Goal: Register for event/course

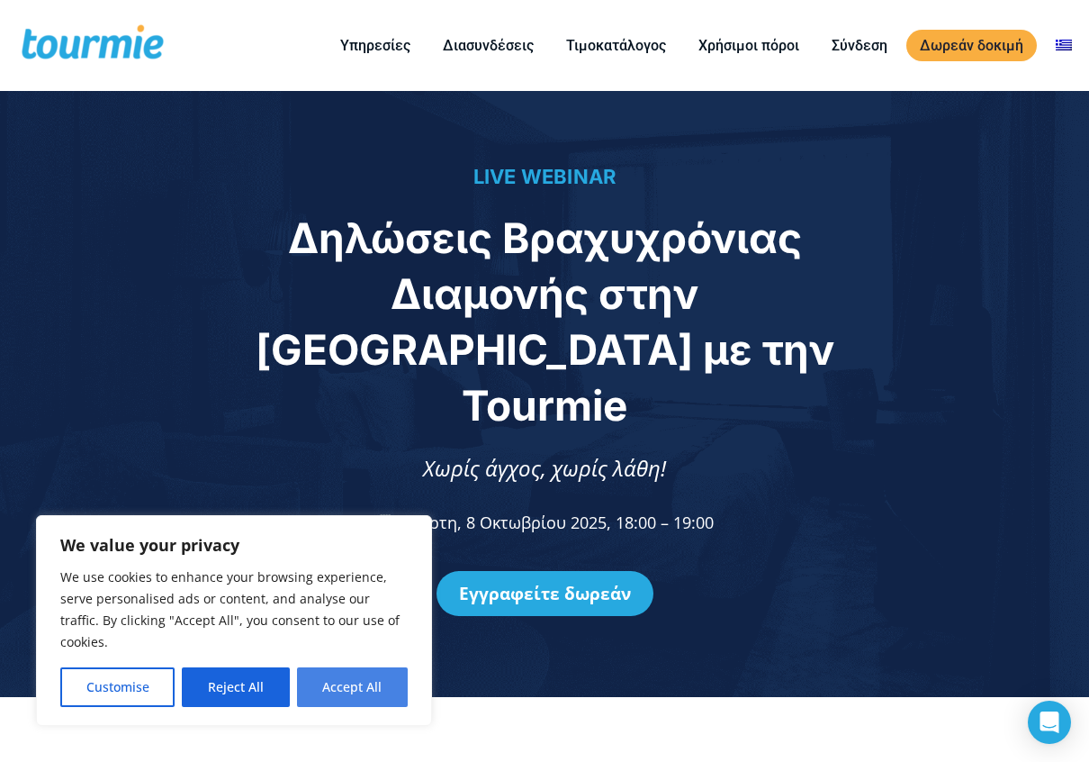
click at [376, 695] on button "Accept All" at bounding box center [352, 687] width 111 height 40
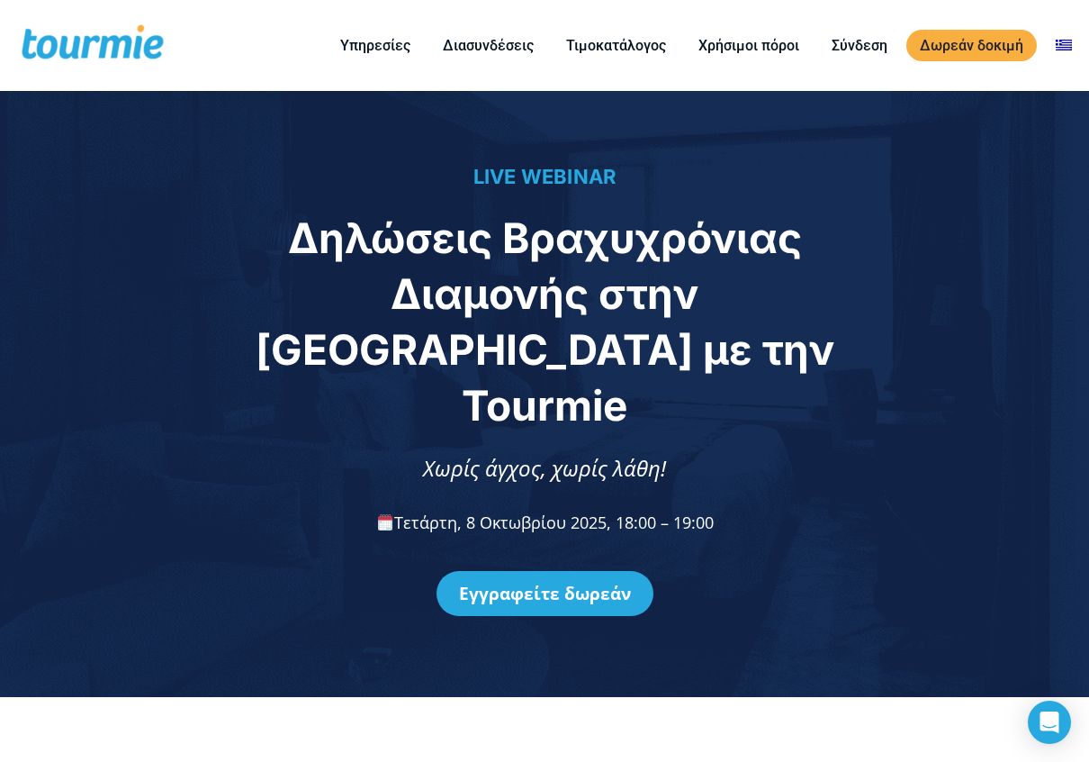
checkbox input "true"
click at [558, 571] on link "Εγγραφείτε δωρεάν" at bounding box center [545, 593] width 217 height 45
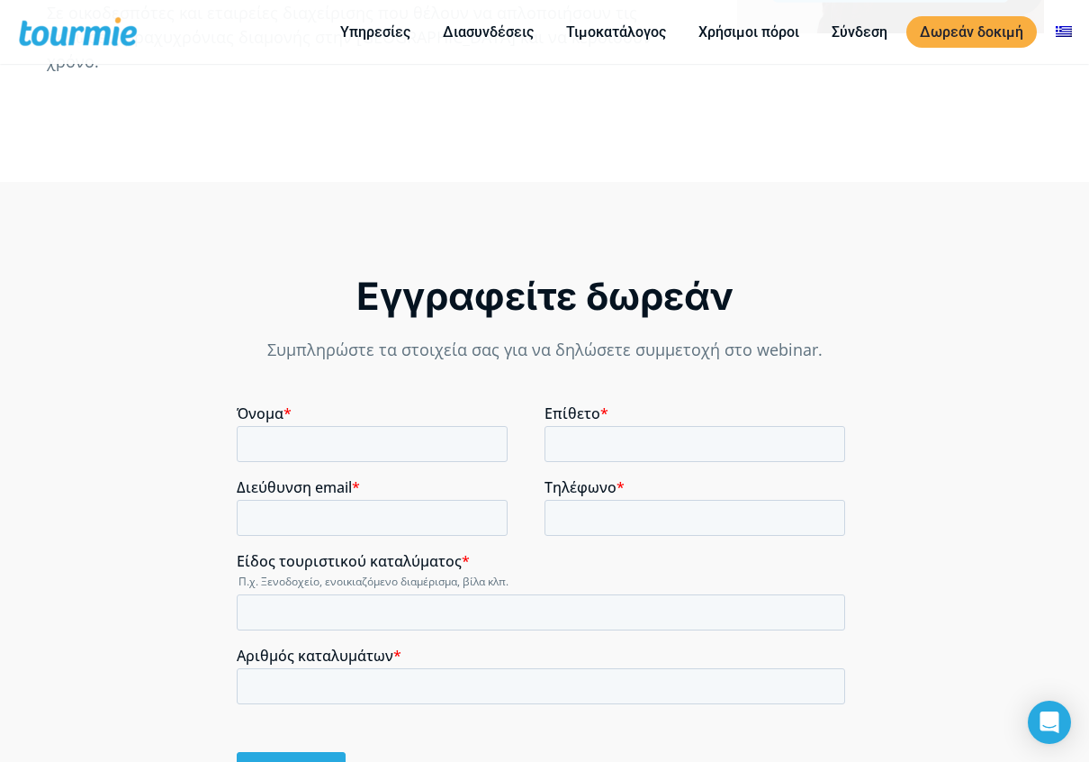
scroll to position [966, 0]
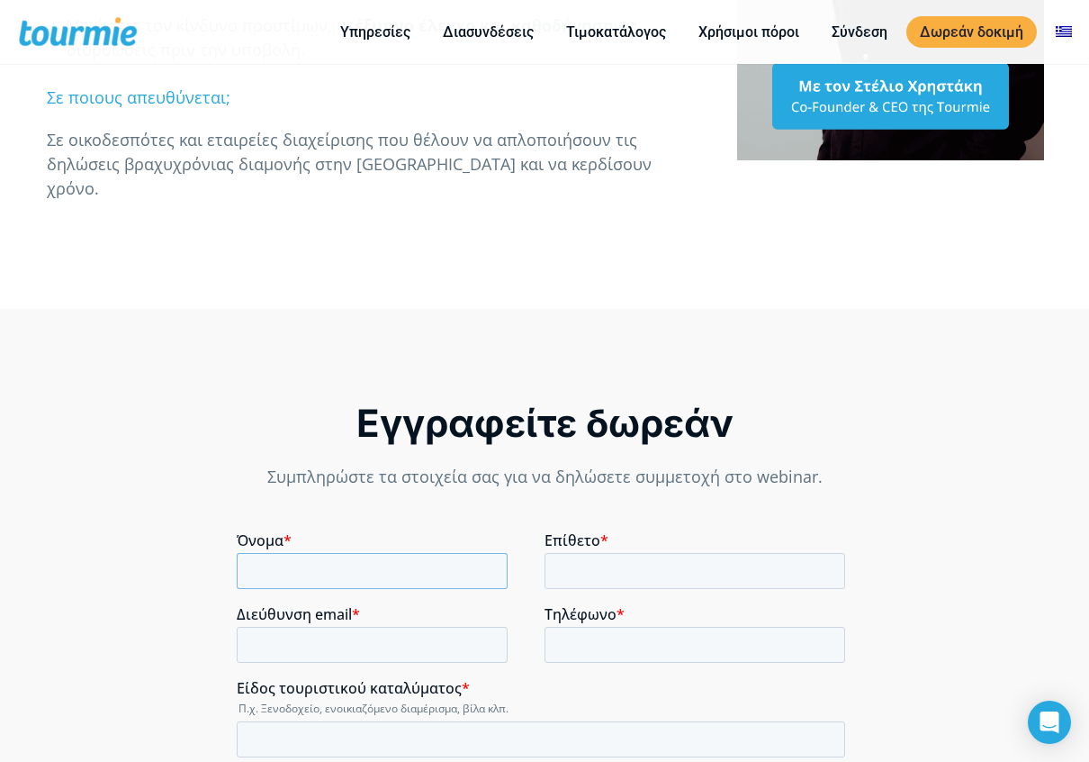
click at [251, 579] on input "Όνομα *" at bounding box center [372, 571] width 271 height 36
type input "g"
click at [576, 569] on input "Επίθετο *" at bounding box center [695, 571] width 301 height 36
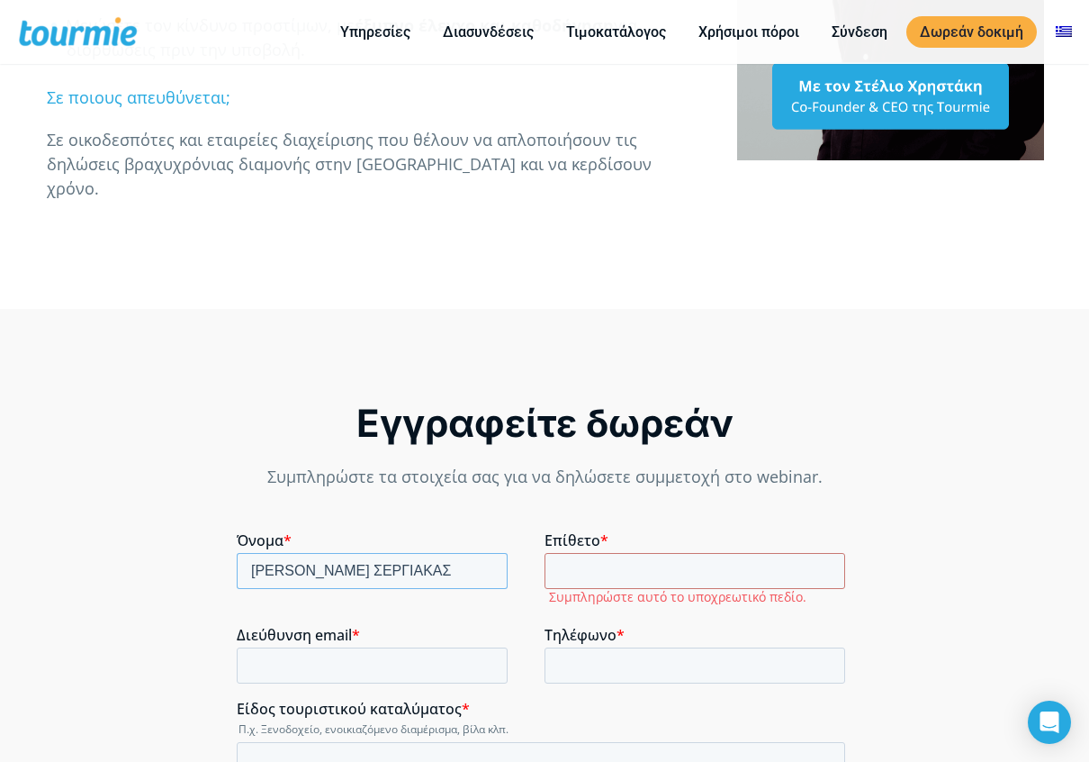
drag, startPoint x: 410, startPoint y: 573, endPoint x: 329, endPoint y: 539, distance: 87.6
click at [329, 539] on div "Όνομα * [PERSON_NAME] ΣΕΡΓΙΑΚΑΣ" at bounding box center [391, 560] width 308 height 58
type input "[PERSON_NAME]"
click at [591, 566] on input "Επίθετο *" at bounding box center [695, 571] width 301 height 36
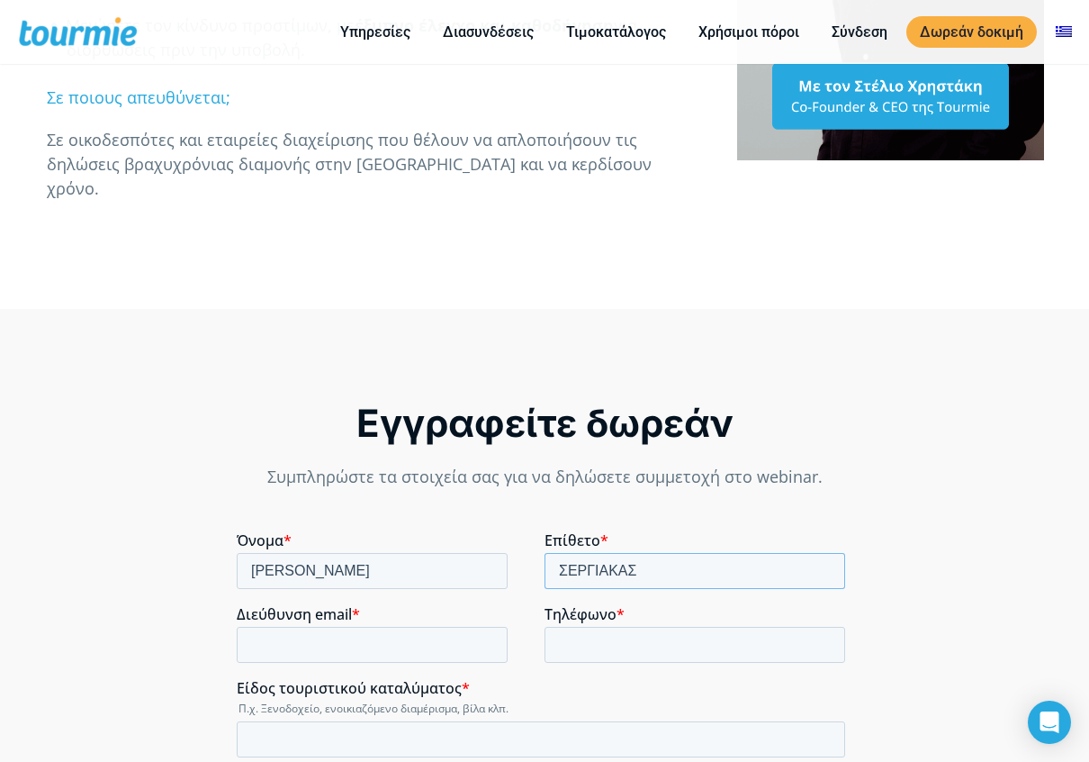
type input "ΣΕΡΓΙΑΚΑΣ"
click at [572, 654] on input "Τηλέφωνο *" at bounding box center [695, 645] width 301 height 36
type input "6973005401"
click at [357, 645] on input "Διεύθυνση email *" at bounding box center [372, 645] width 271 height 36
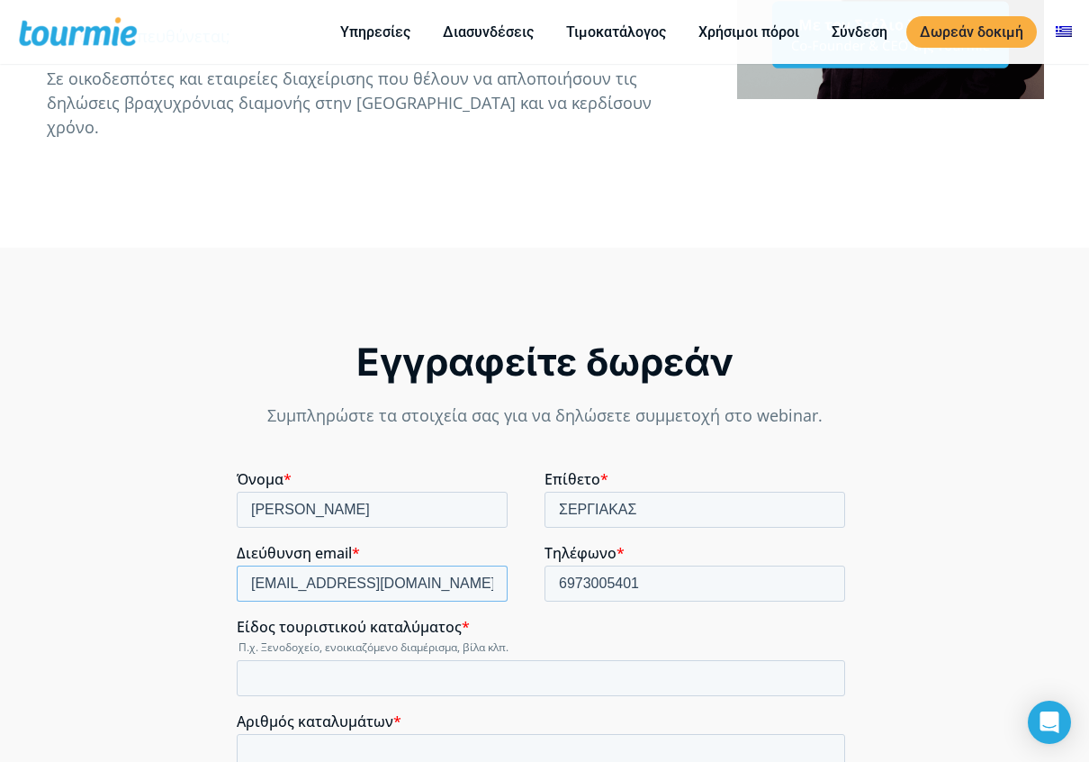
scroll to position [1056, 0]
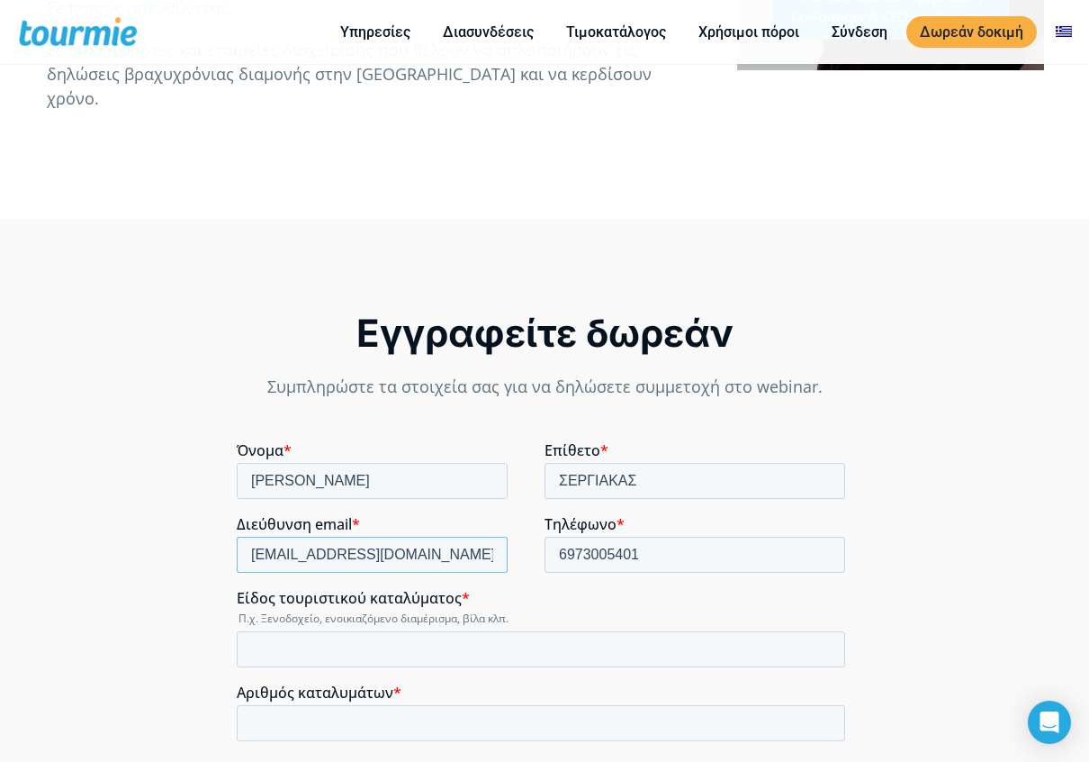
type input "[EMAIL_ADDRESS][DOMAIN_NAME]"
click at [349, 659] on input "Είδος τουριστικού καταλύματος *" at bounding box center [541, 649] width 609 height 36
click at [289, 645] on input "bila" at bounding box center [541, 649] width 609 height 36
type input "b"
type input "ΒΙΛΑ"
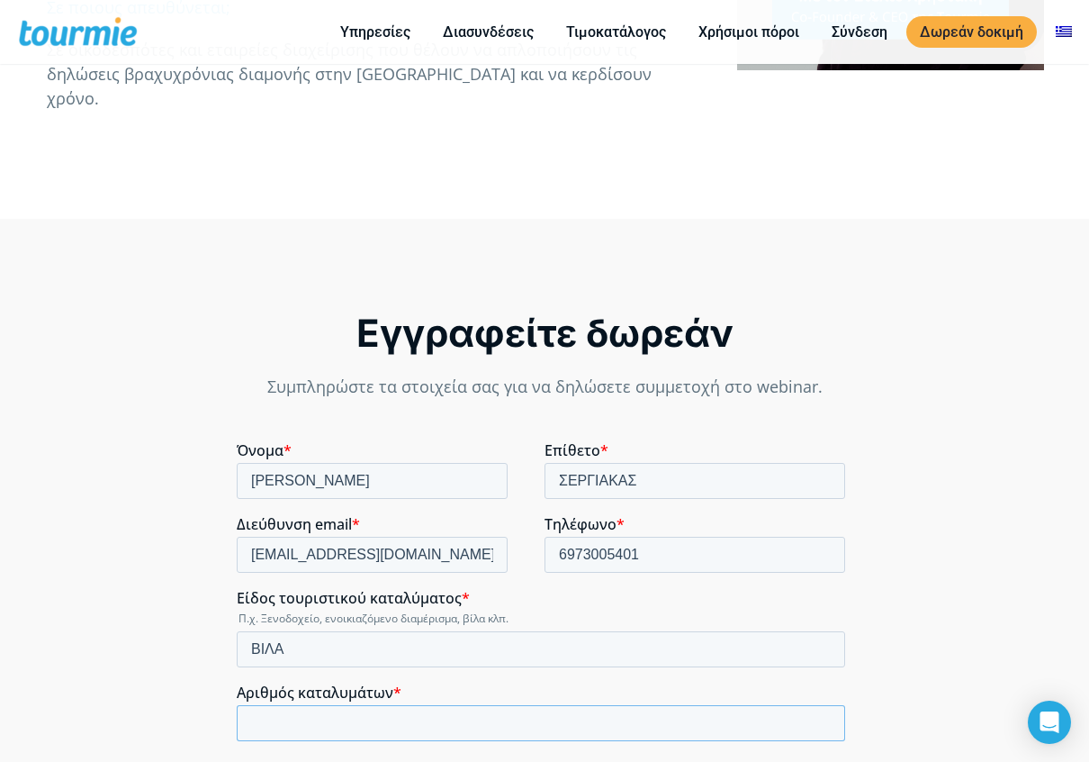
click at [299, 728] on input "Αριθμός καταλυμάτων *" at bounding box center [541, 723] width 609 height 36
type input "1"
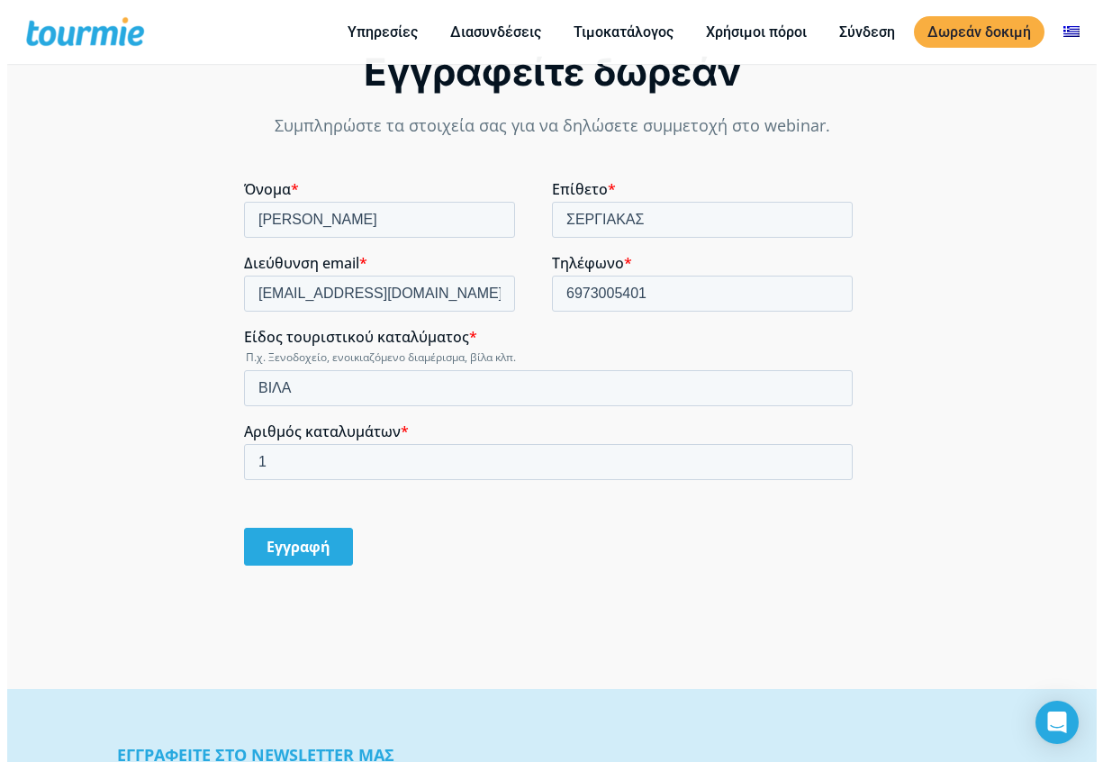
scroll to position [1326, 0]
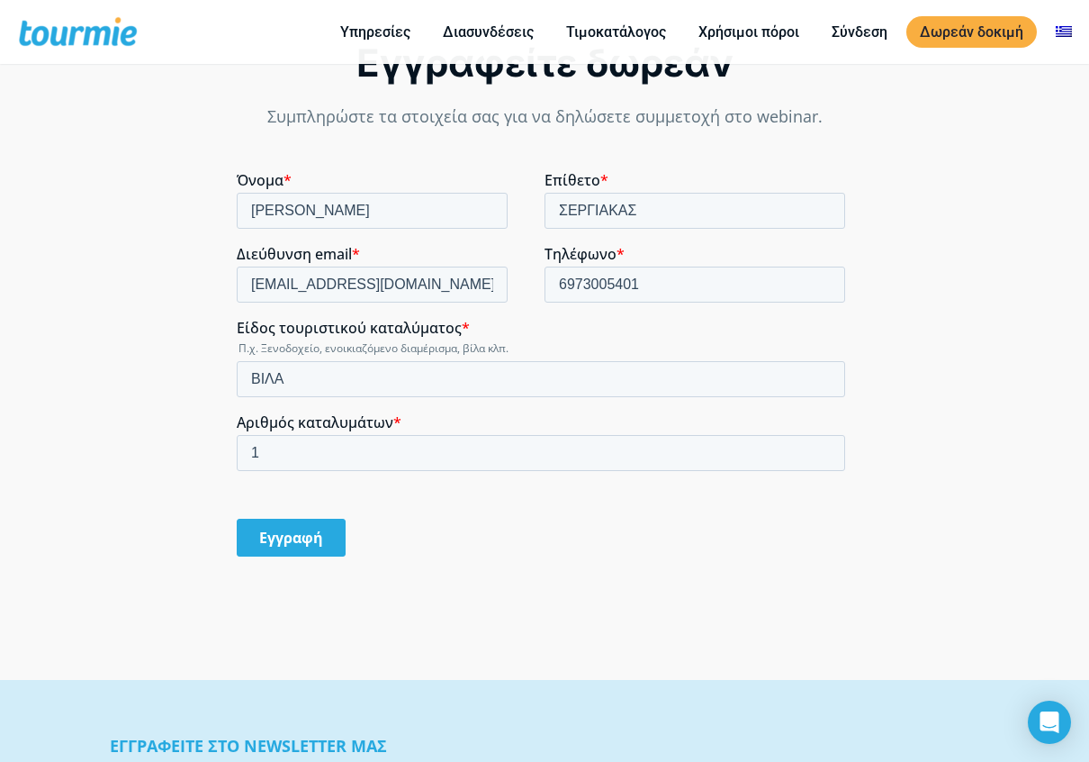
click at [316, 531] on input "Εγγραφή" at bounding box center [291, 537] width 109 height 38
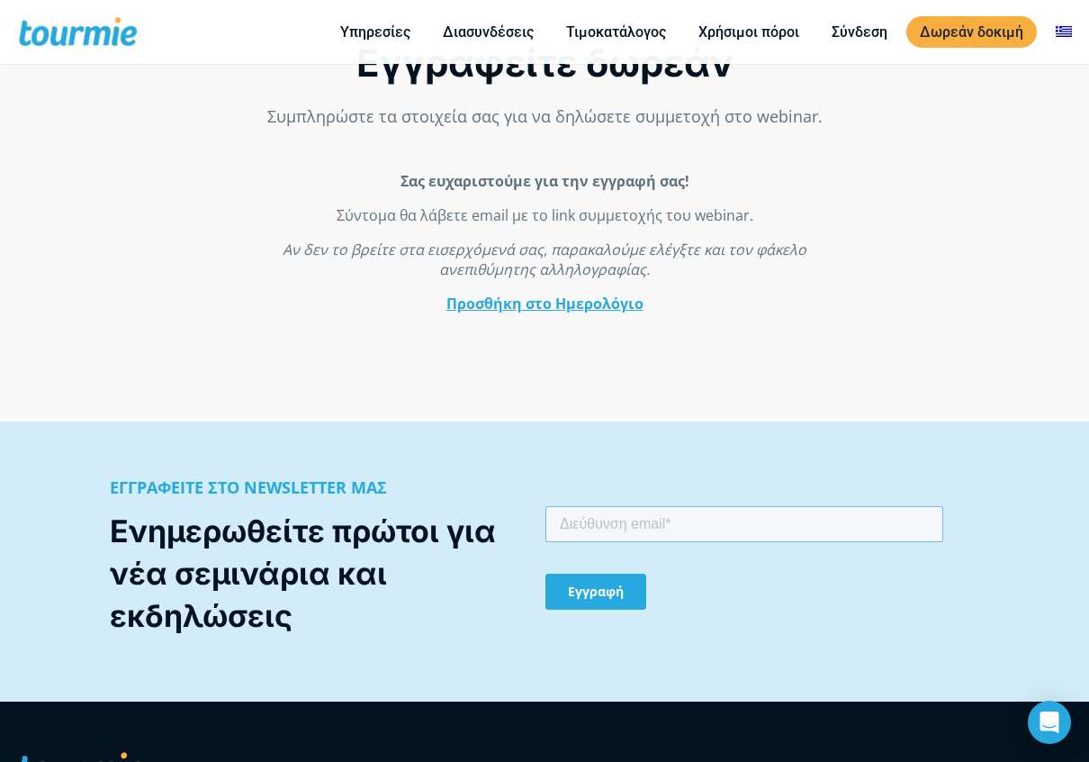
click at [590, 522] on input "email" at bounding box center [744, 523] width 398 height 36
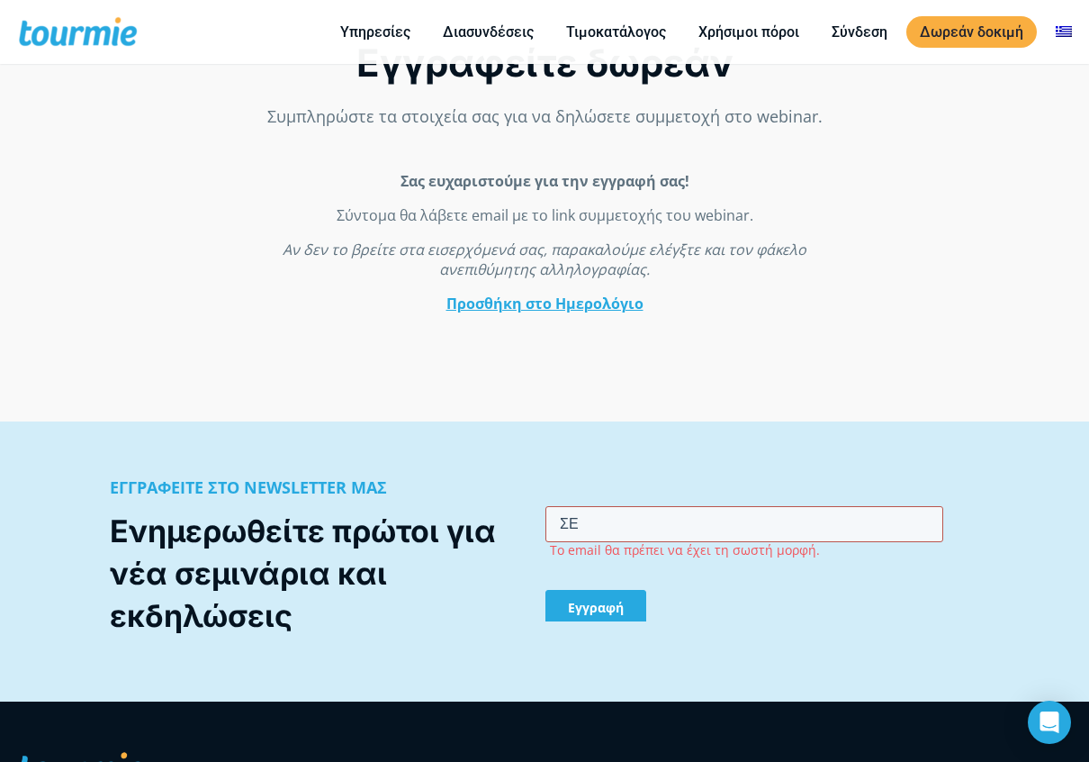
type input "Σ"
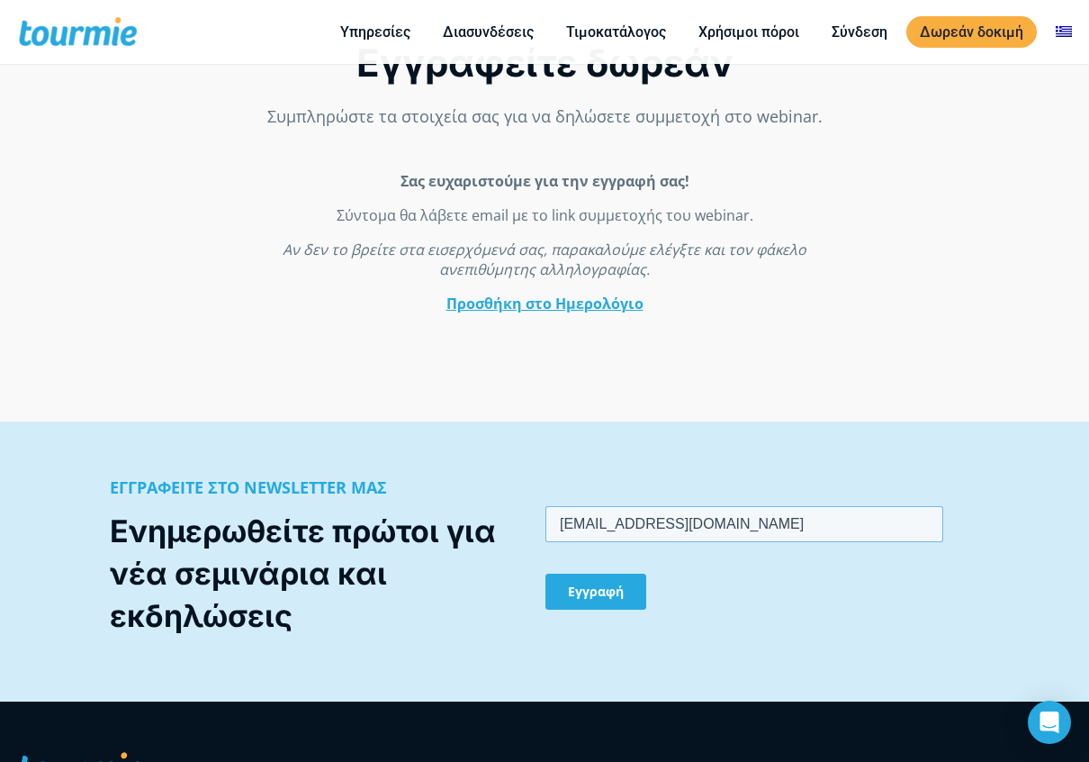
type input "[EMAIL_ADDRESS][DOMAIN_NAME]"
click at [595, 584] on input "Εγγραφή" at bounding box center [595, 591] width 101 height 36
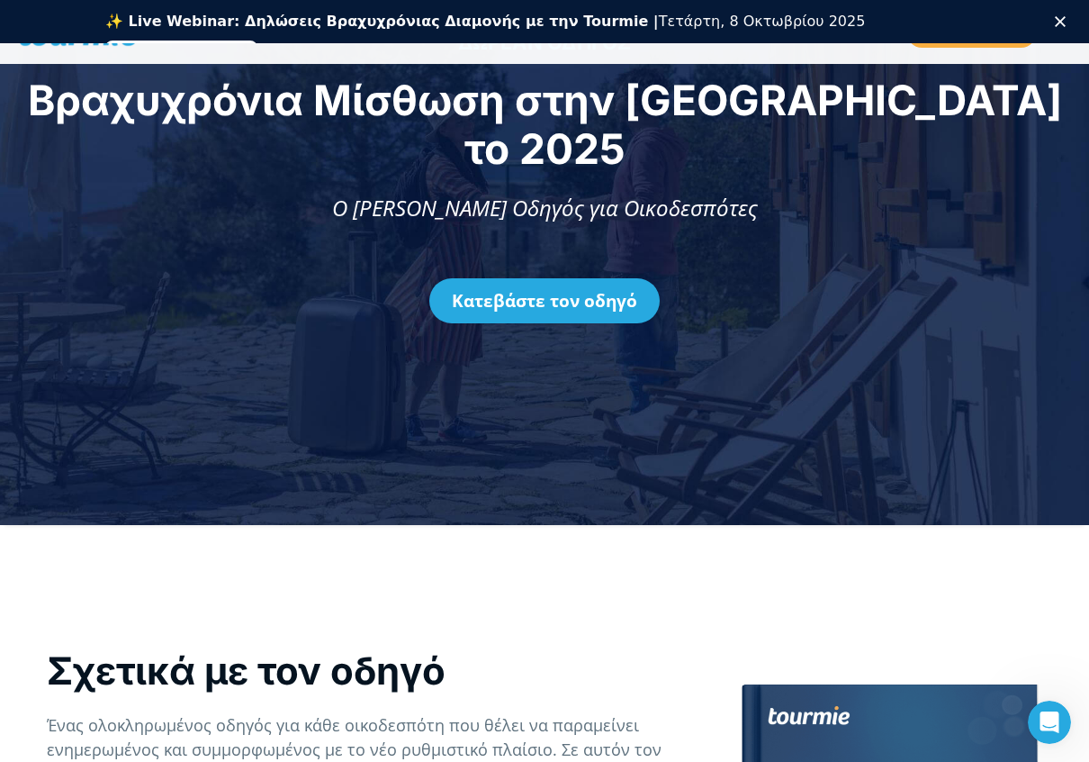
scroll to position [181, 0]
